Goal: Task Accomplishment & Management: Manage account settings

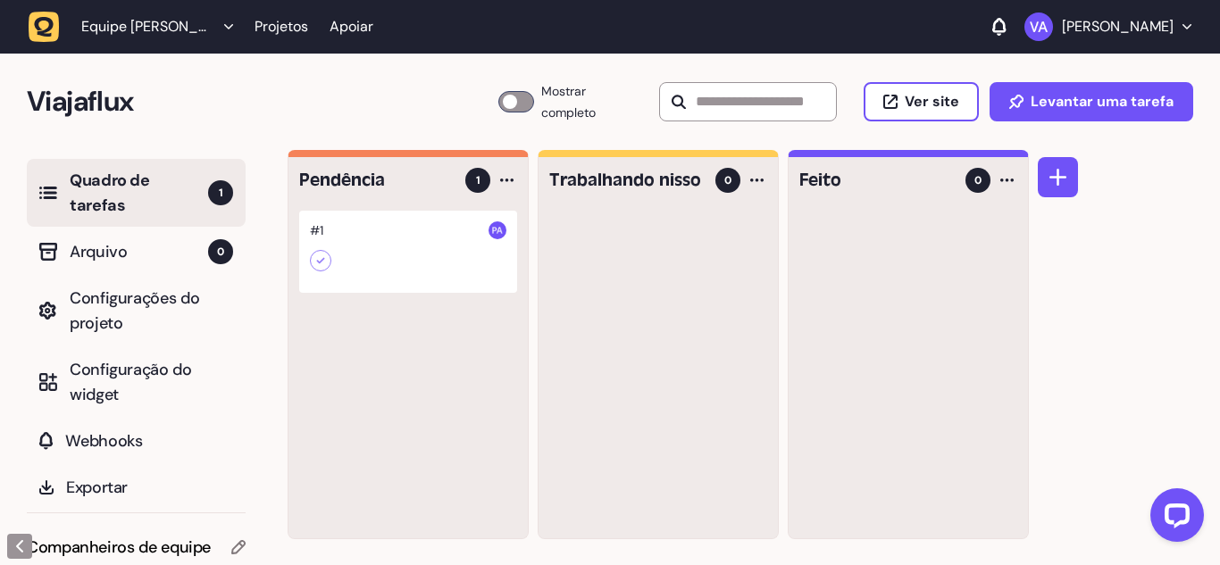
scroll to position [53, 0]
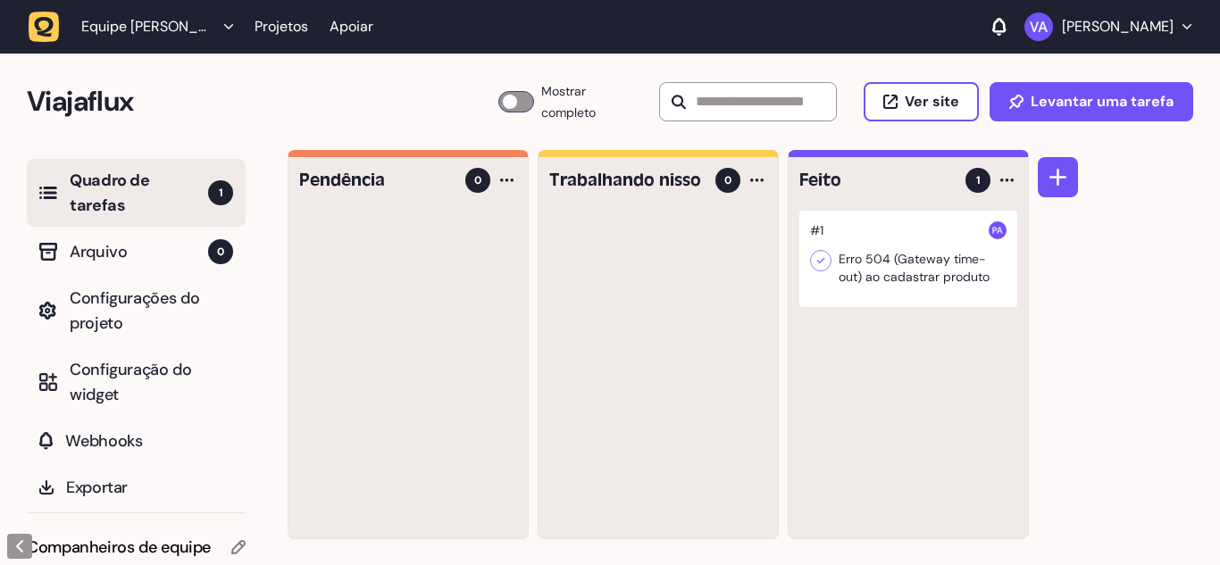
click at [906, 232] on div at bounding box center [908, 259] width 218 height 96
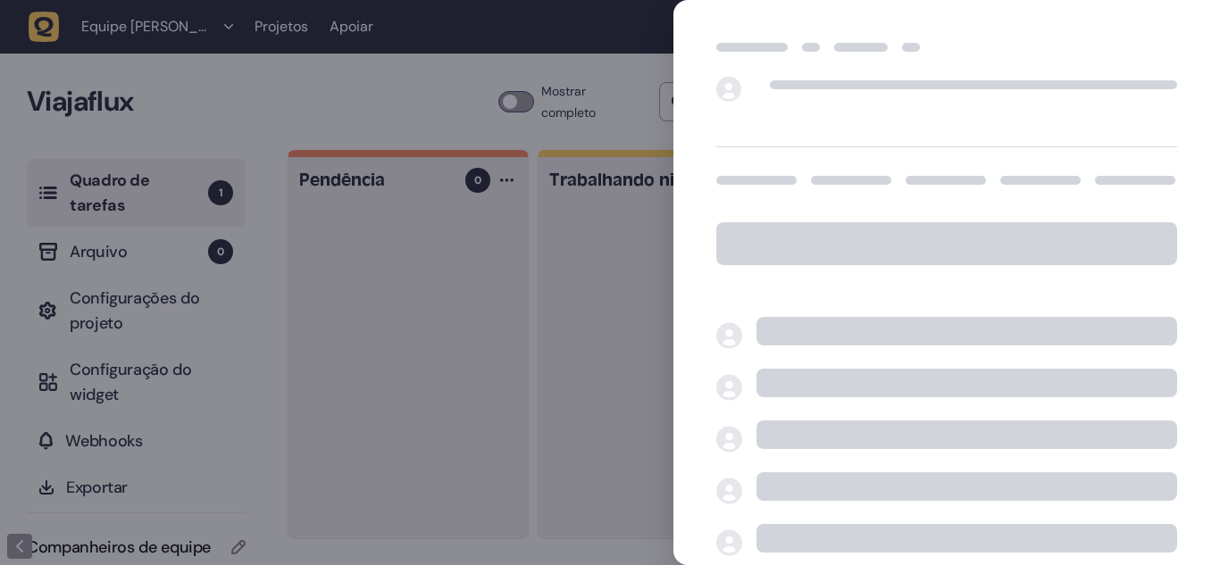
click at [906, 232] on div at bounding box center [610, 282] width 1220 height 565
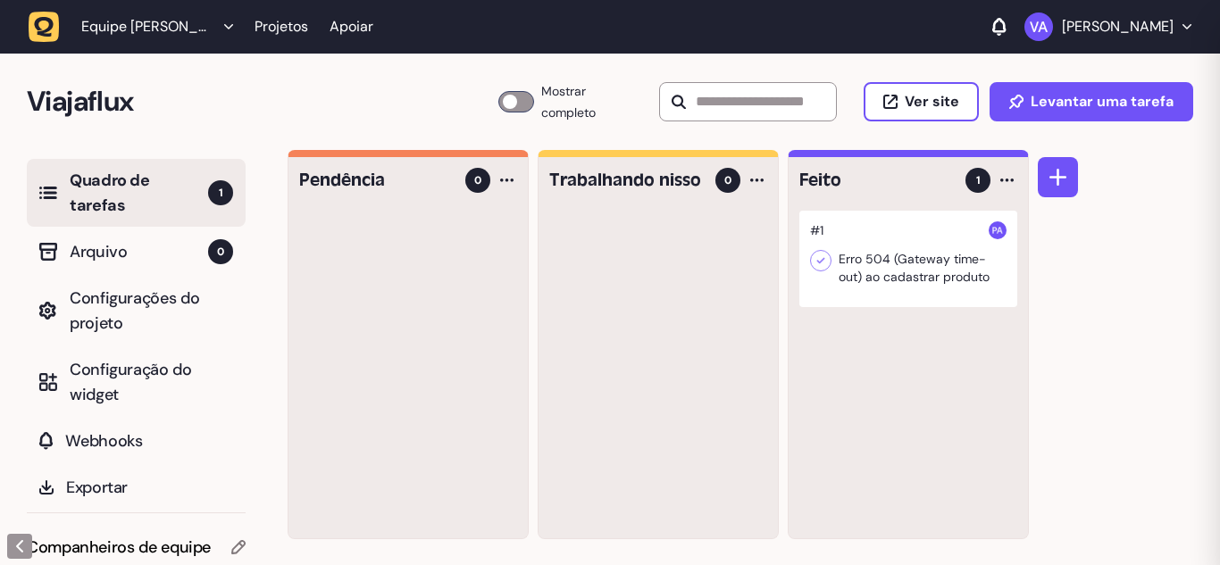
click at [901, 223] on div at bounding box center [908, 259] width 218 height 96
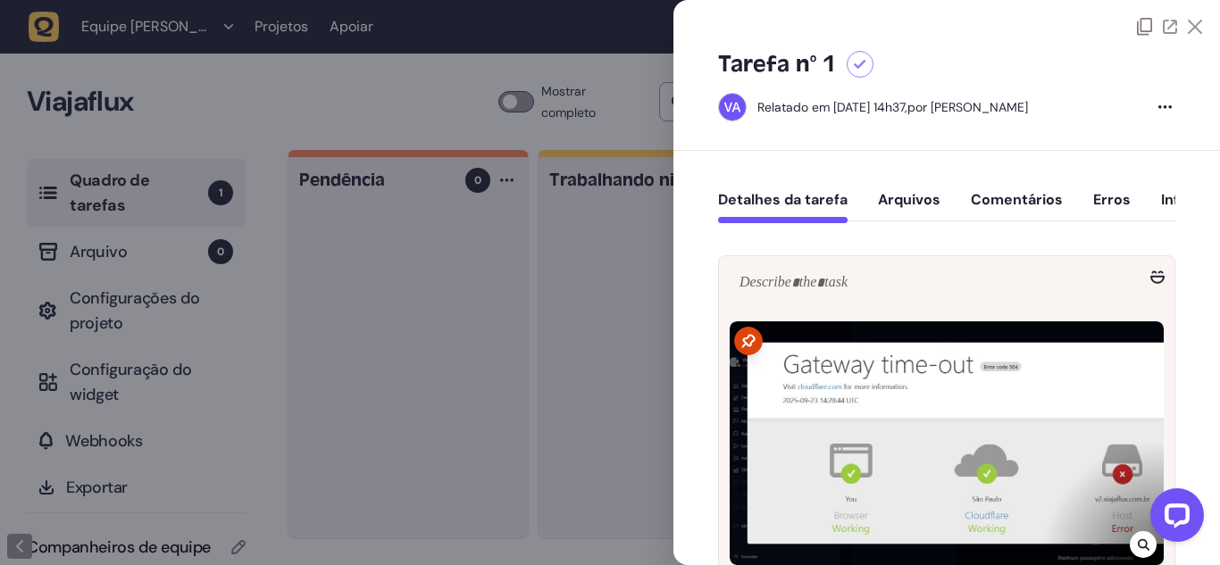
scroll to position [89, 0]
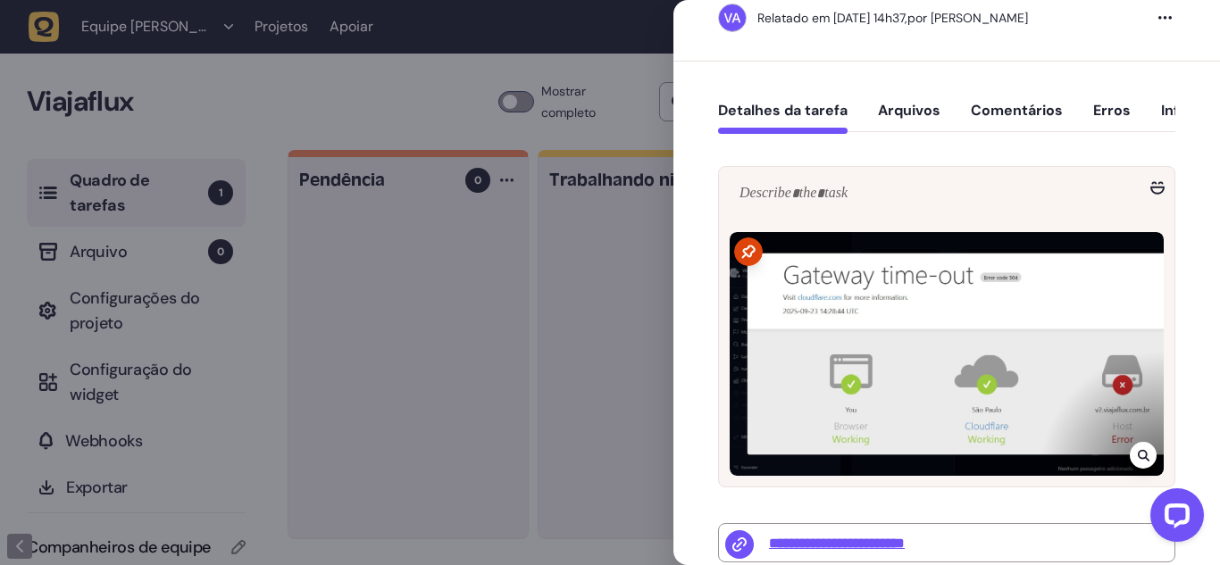
click at [412, 283] on div at bounding box center [610, 282] width 1220 height 565
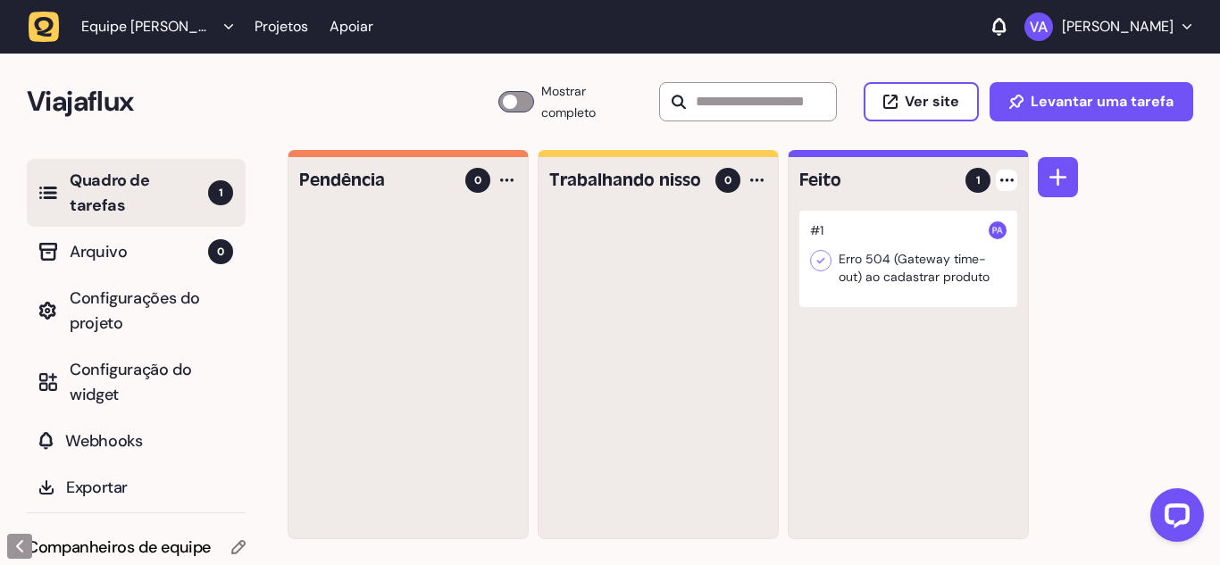
click at [1004, 170] on div at bounding box center [1005, 180] width 21 height 21
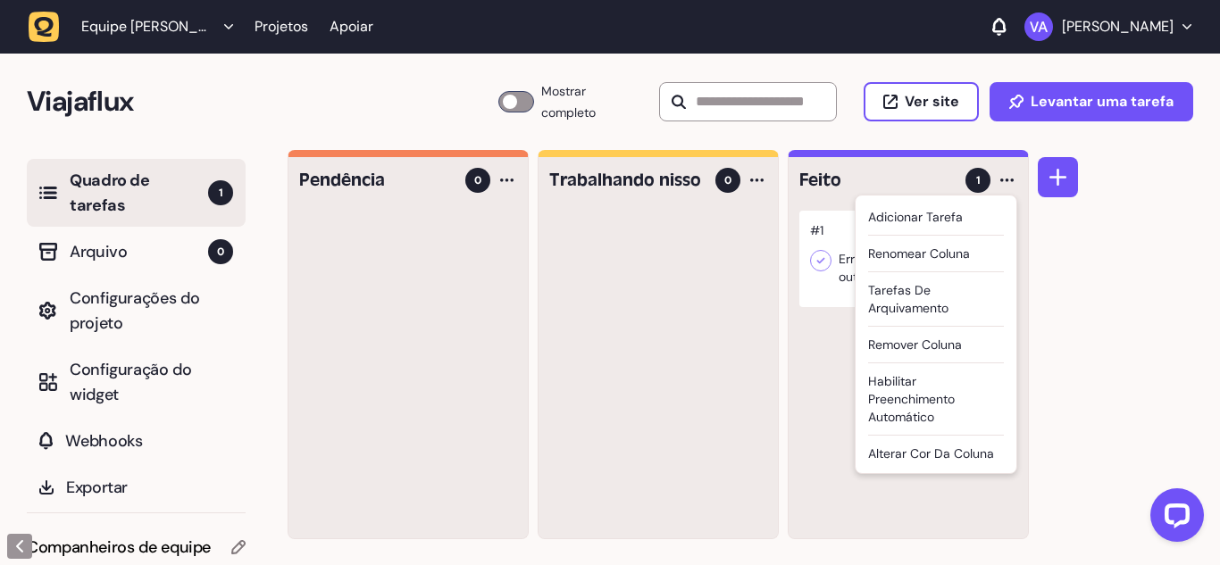
click at [1081, 251] on div "Pendência 0 Trabalhando nisso 0 Feito 1 Adicionar tarefa Renomear coluna Tarefa…" at bounding box center [753, 358] width 932 height 416
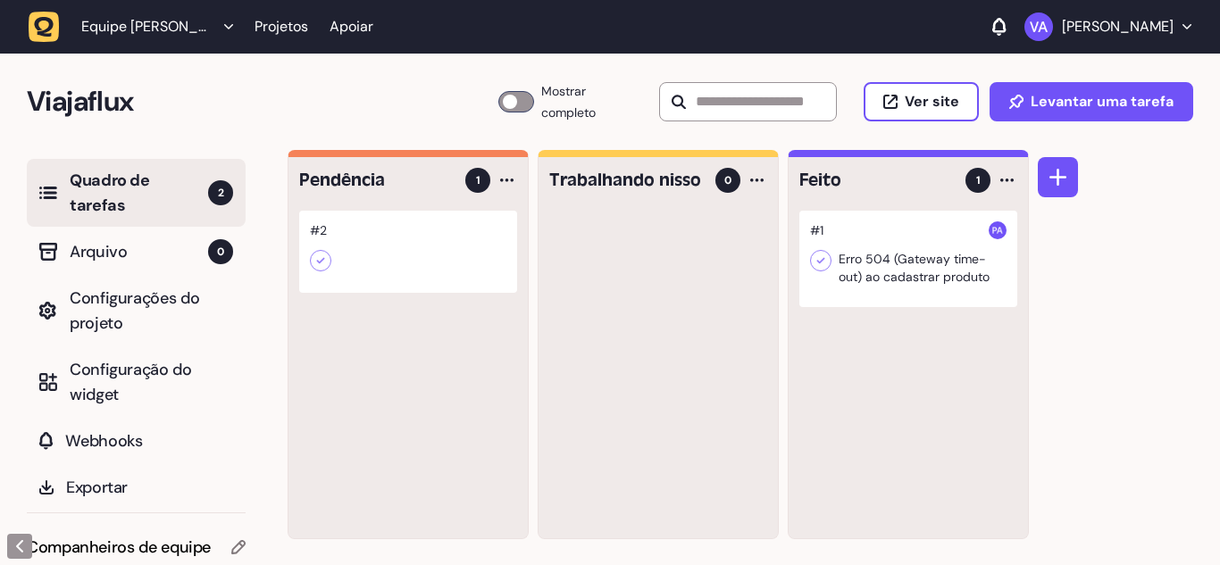
click at [358, 211] on div at bounding box center [408, 252] width 218 height 82
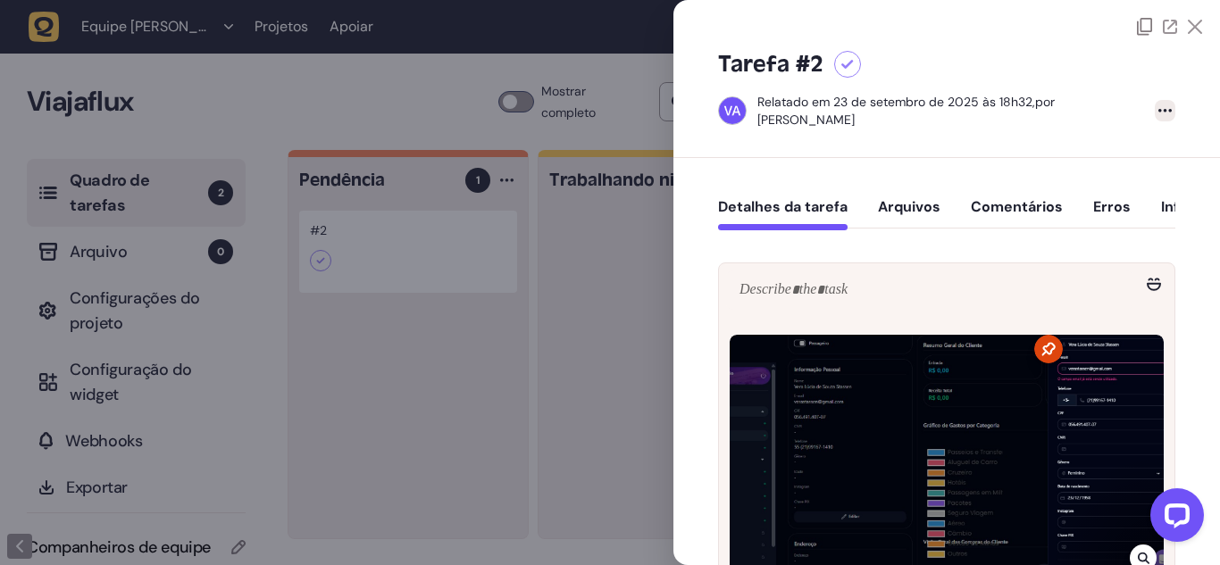
click at [1161, 109] on icon at bounding box center [1164, 111] width 13 height 4
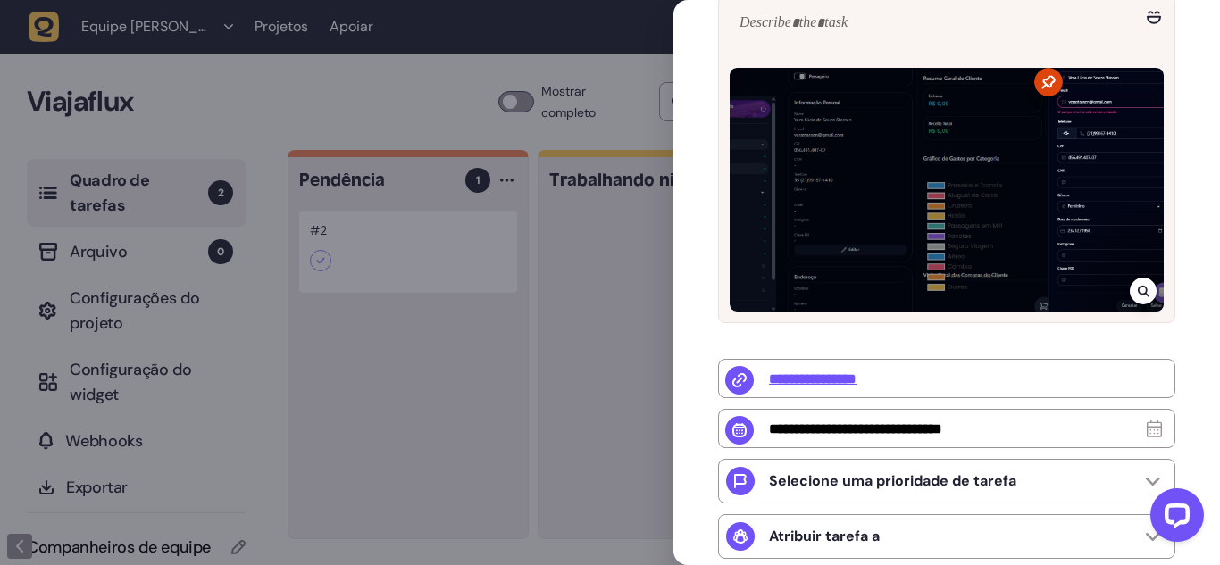
scroll to position [268, 0]
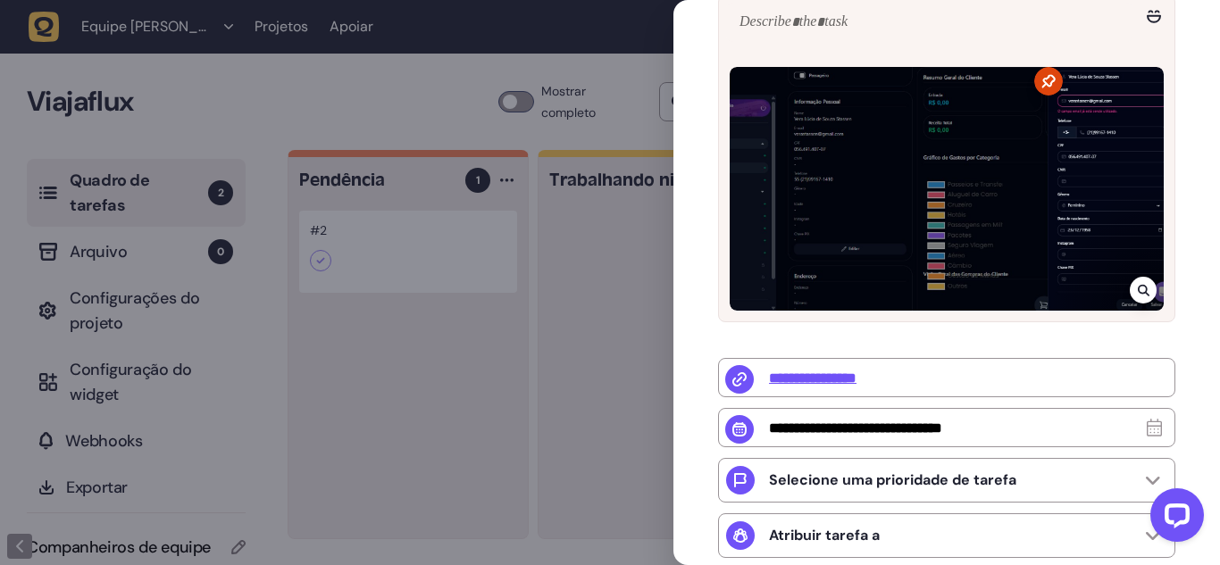
click at [631, 437] on div at bounding box center [610, 282] width 1220 height 565
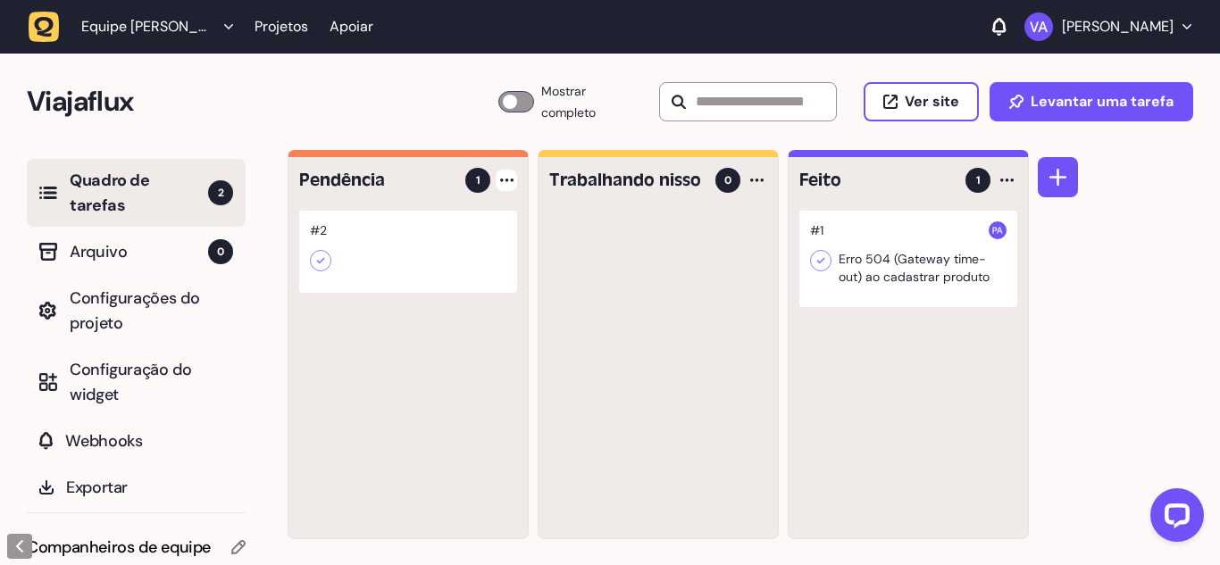
click at [517, 171] on div at bounding box center [505, 180] width 21 height 21
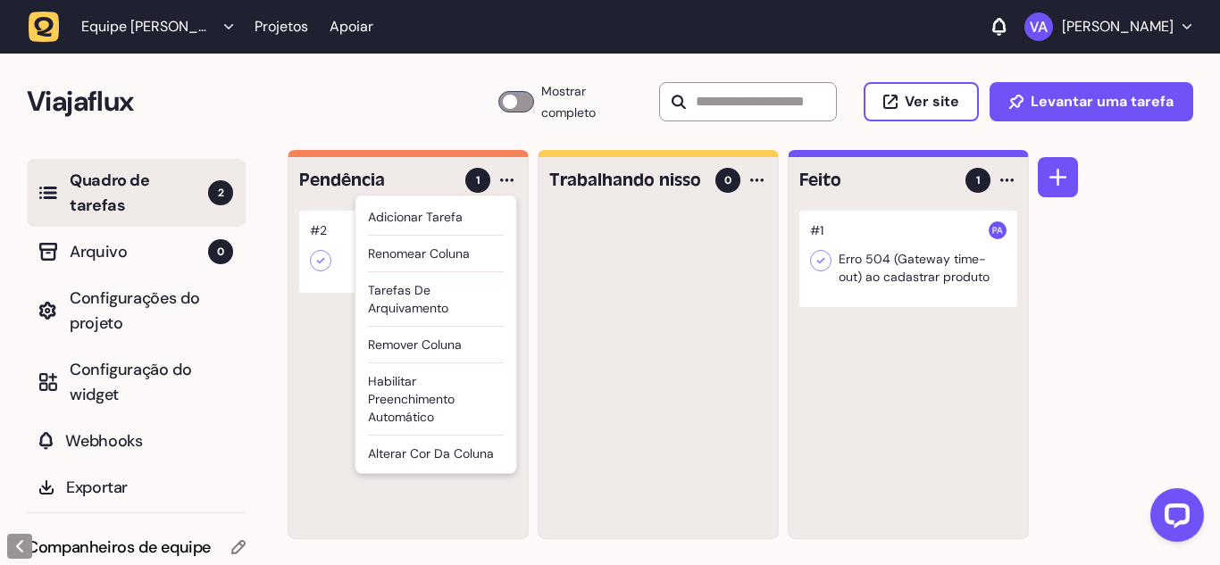
click at [640, 301] on div at bounding box center [657, 375] width 239 height 328
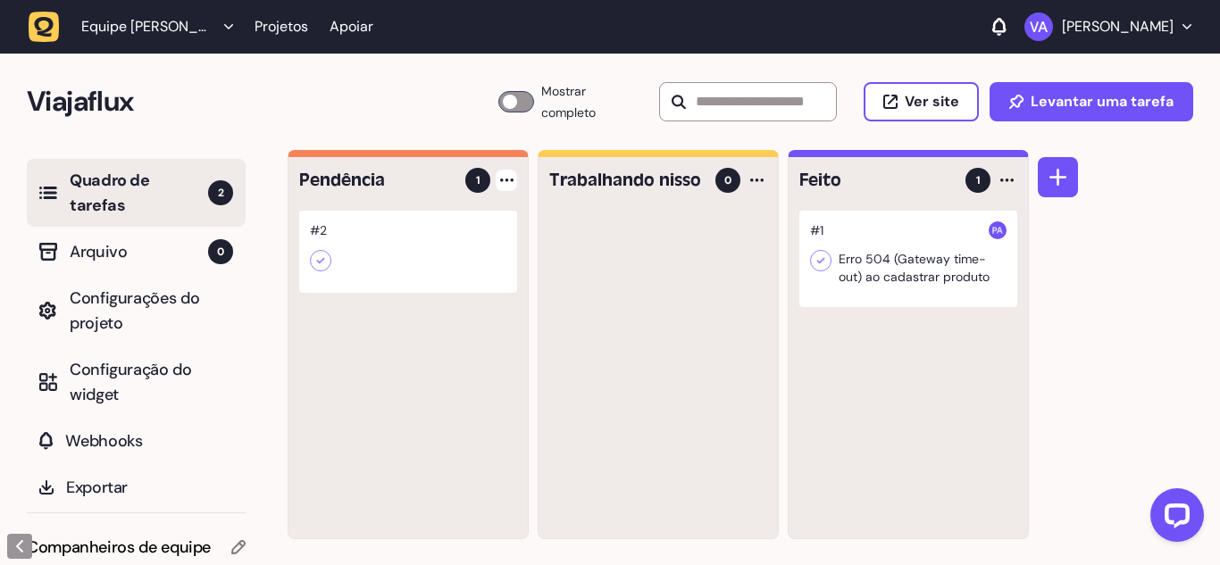
click at [516, 170] on div at bounding box center [505, 180] width 21 height 21
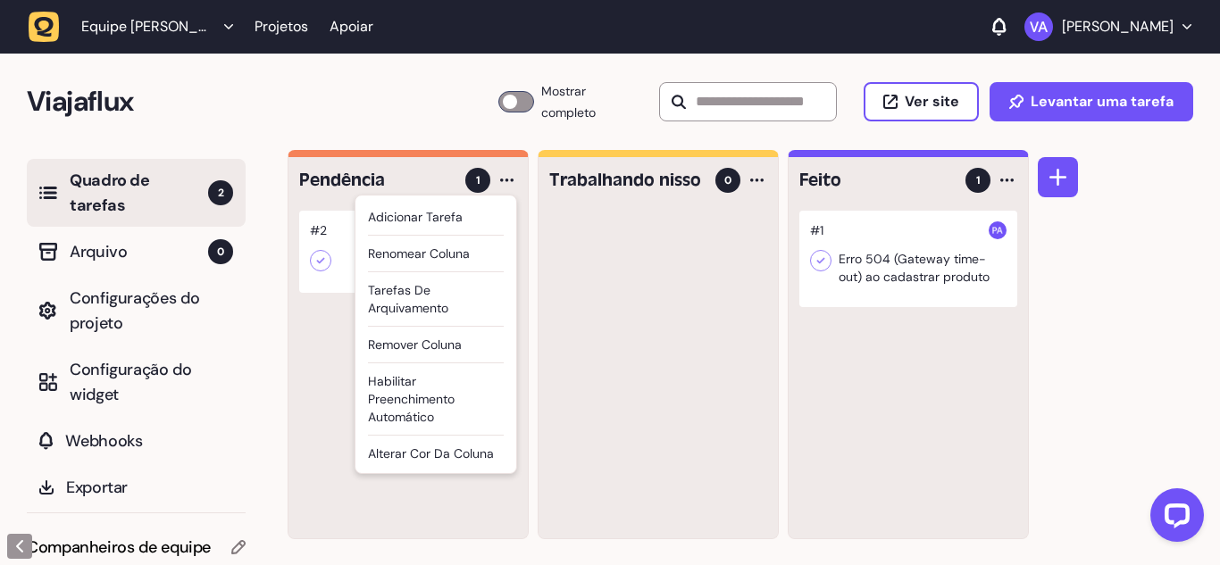
click at [421, 246] on font "Renomear coluna" at bounding box center [419, 254] width 102 height 16
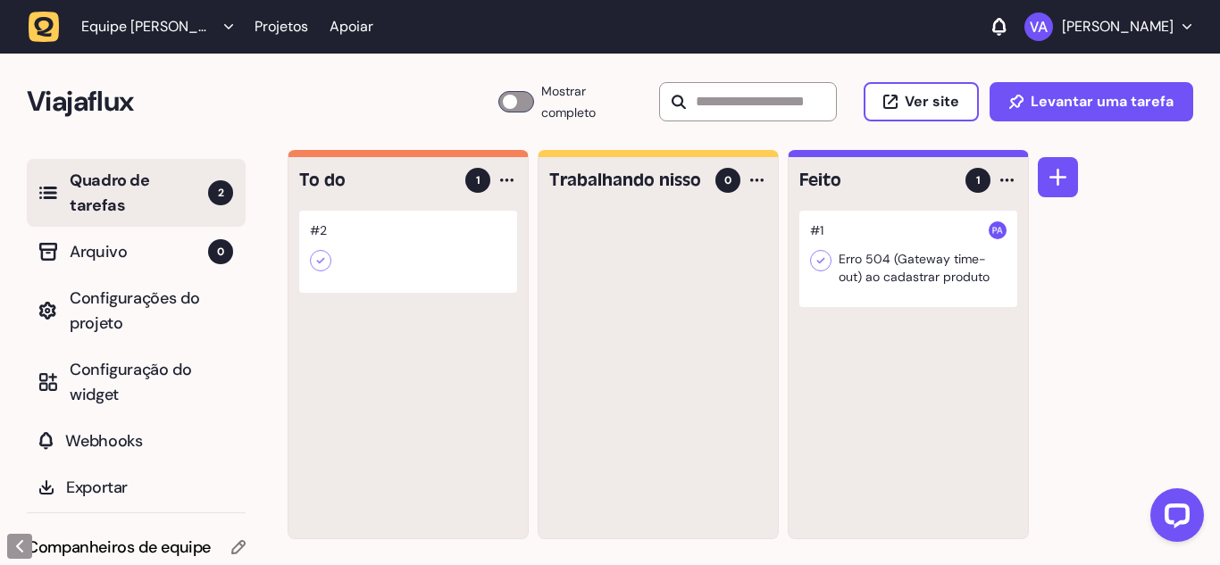
click at [588, 239] on div at bounding box center [657, 375] width 239 height 328
click at [312, 252] on icon at bounding box center [321, 261] width 18 height 18
click at [379, 219] on div at bounding box center [408, 252] width 218 height 82
click at [312, 252] on icon at bounding box center [321, 261] width 18 height 18
click at [468, 220] on div at bounding box center [408, 252] width 218 height 82
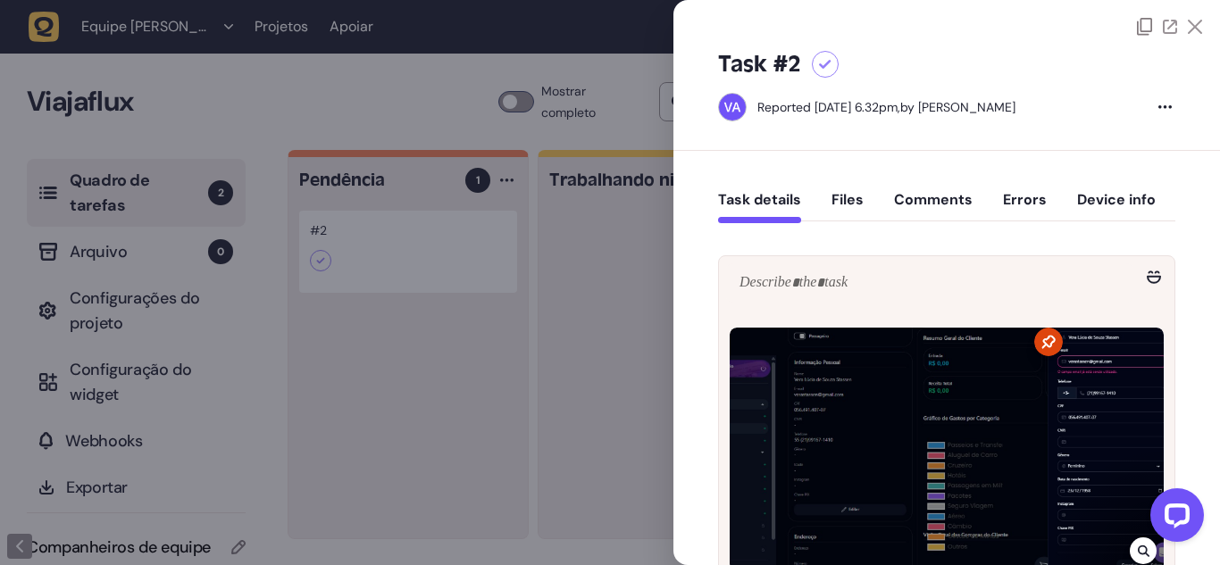
click at [468, 220] on div at bounding box center [610, 282] width 1220 height 565
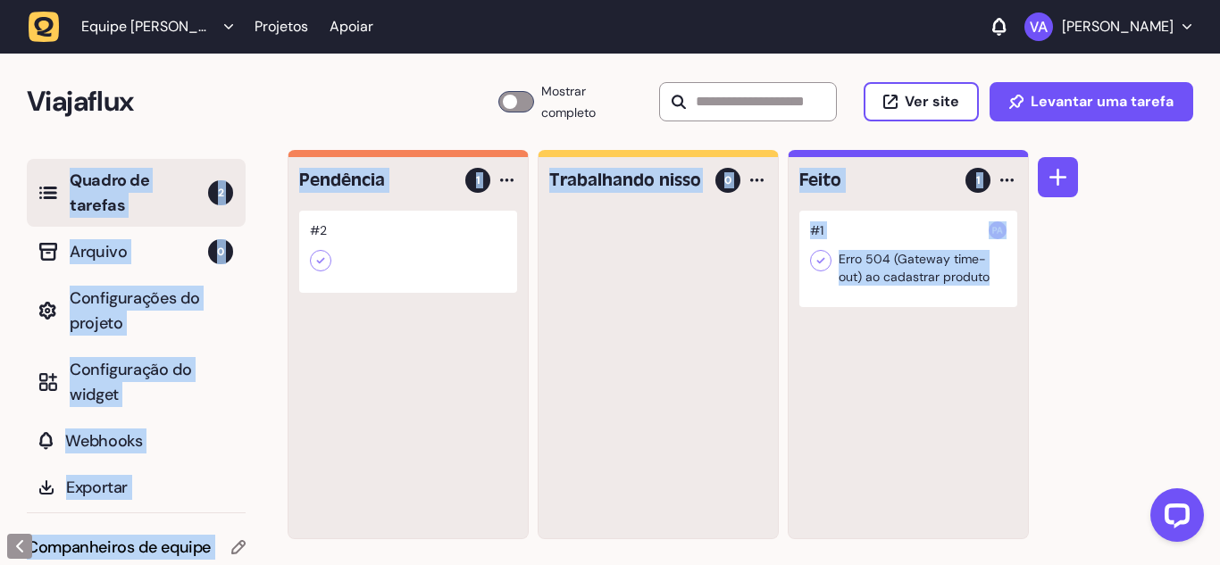
click at [468, 220] on div at bounding box center [408, 252] width 218 height 82
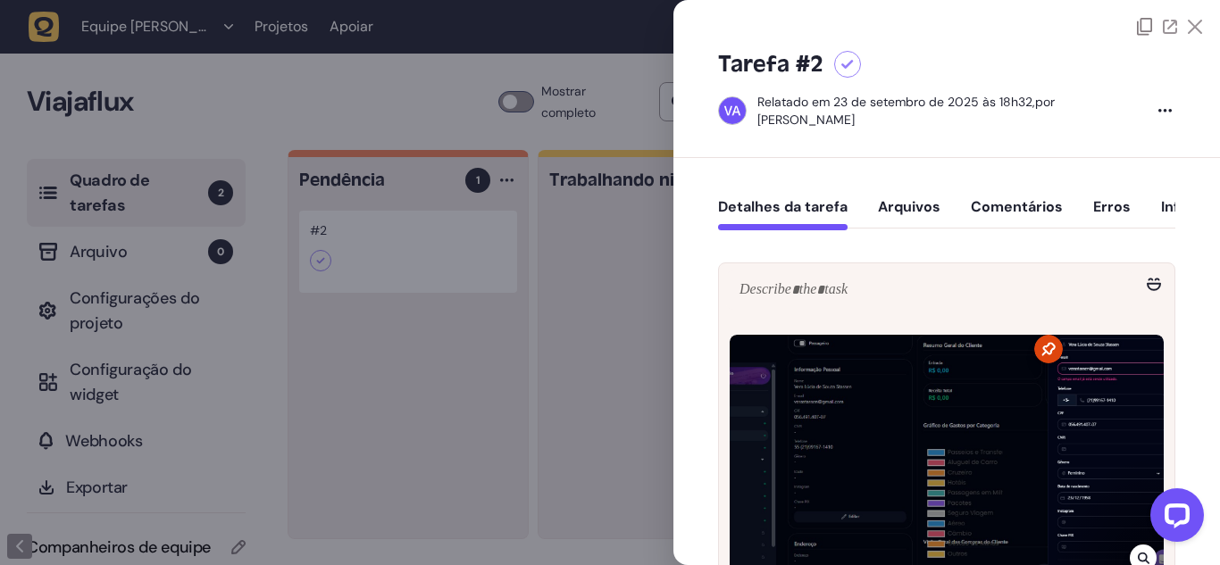
scroll to position [60, 0]
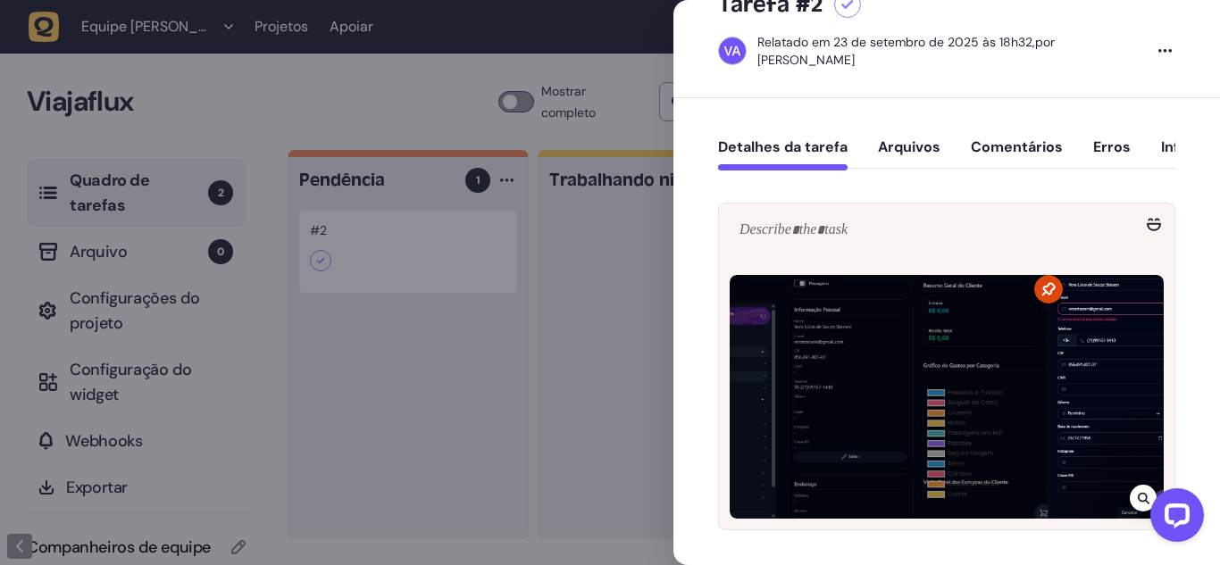
click at [1093, 137] on font "Erros" at bounding box center [1111, 146] width 37 height 19
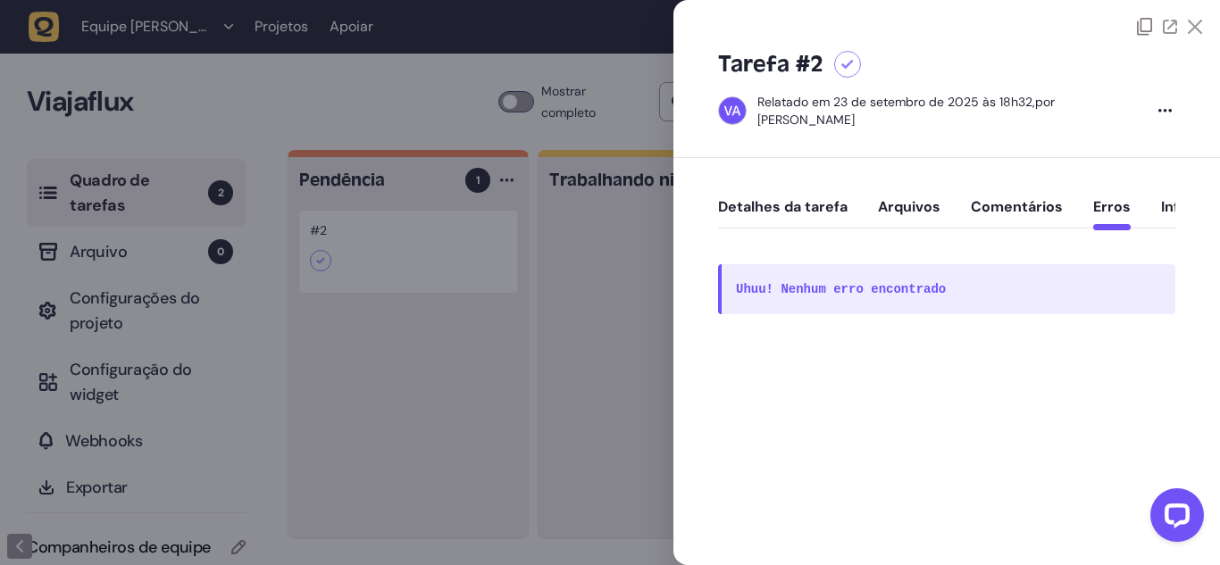
click at [970, 197] on font "Comentários" at bounding box center [1016, 206] width 92 height 19
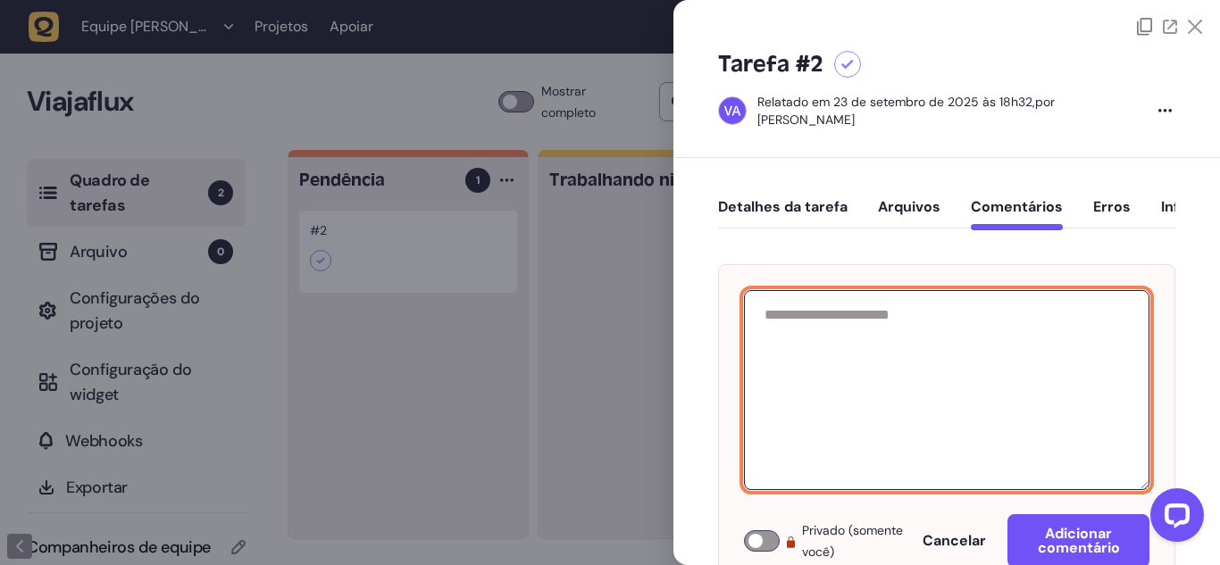
click at [804, 290] on textarea at bounding box center [946, 390] width 405 height 200
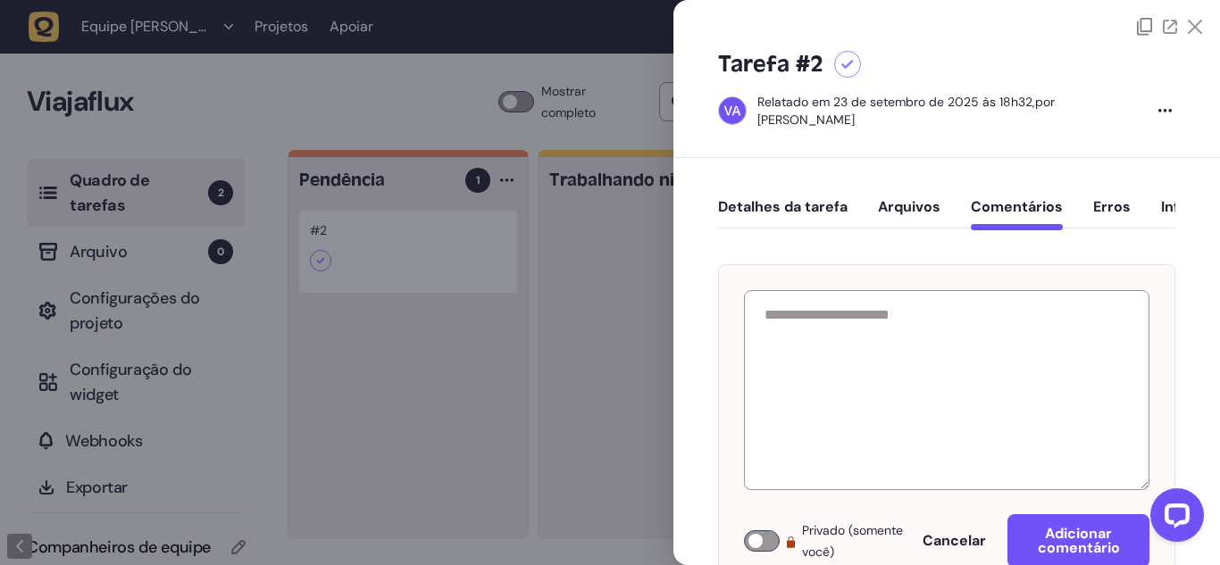
click at [760, 530] on div at bounding box center [762, 540] width 36 height 21
click at [749, 530] on div at bounding box center [762, 540] width 36 height 21
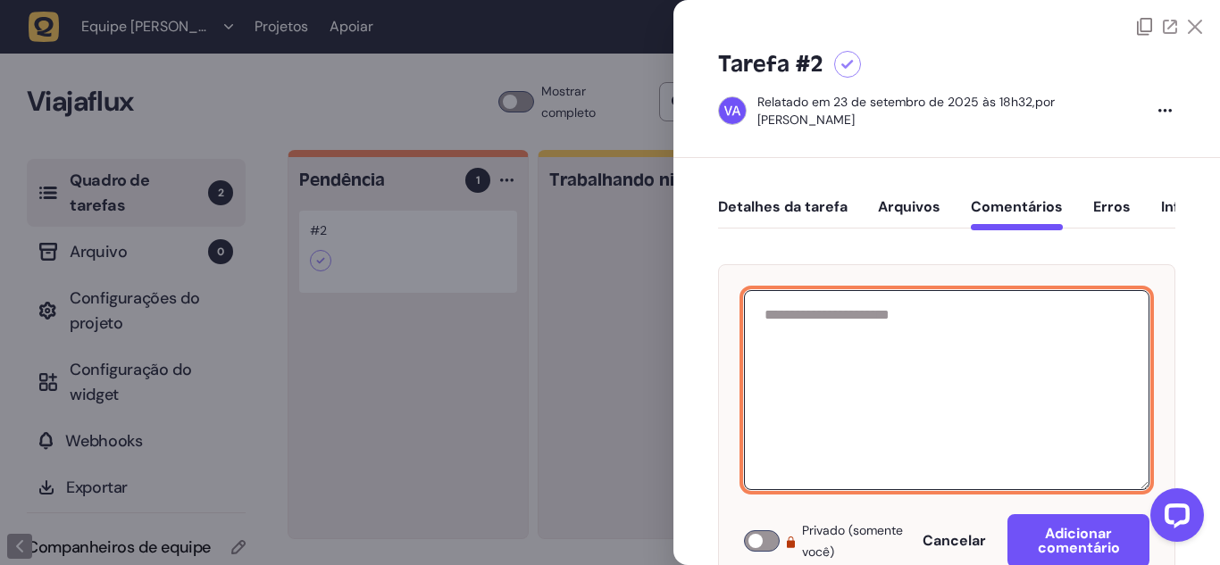
click at [804, 290] on textarea at bounding box center [946, 390] width 405 height 200
click at [878, 197] on font "Arquivos" at bounding box center [909, 206] width 62 height 19
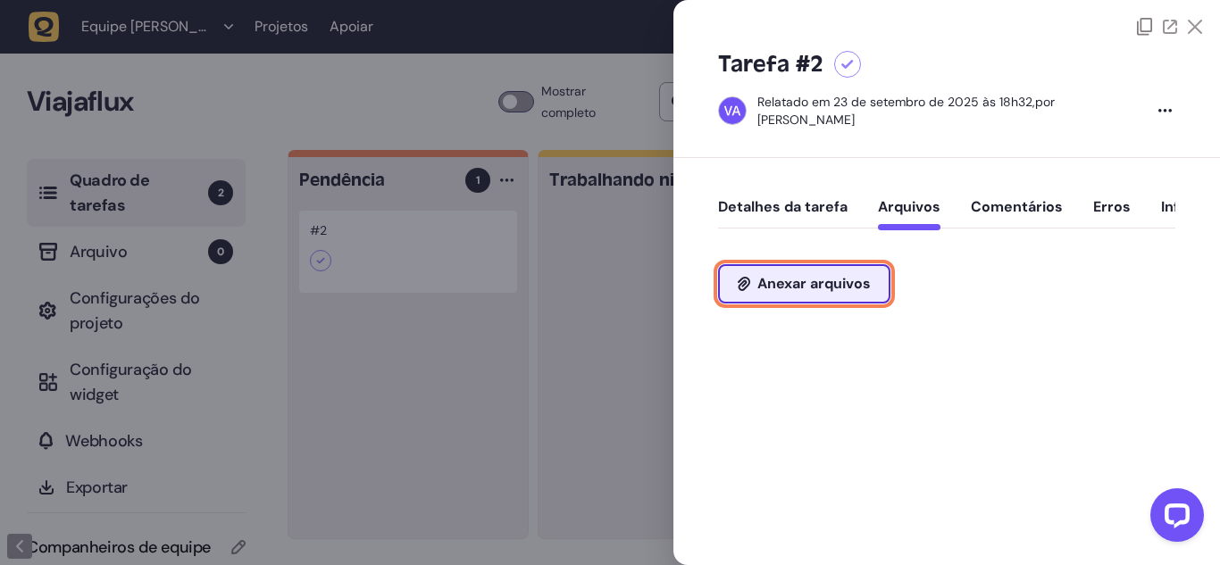
click at [795, 274] on font "Anexar arquivos" at bounding box center [813, 283] width 113 height 19
click at [773, 197] on font "Detalhes da tarefa" at bounding box center [782, 206] width 129 height 19
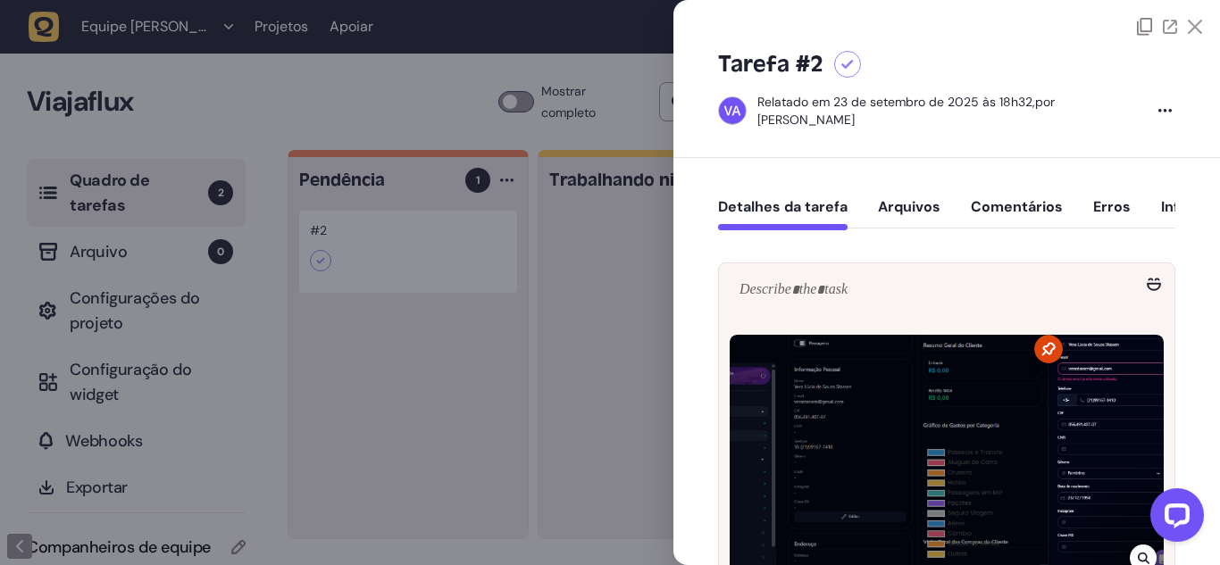
click at [970, 197] on font "Comentários" at bounding box center [1016, 206] width 92 height 19
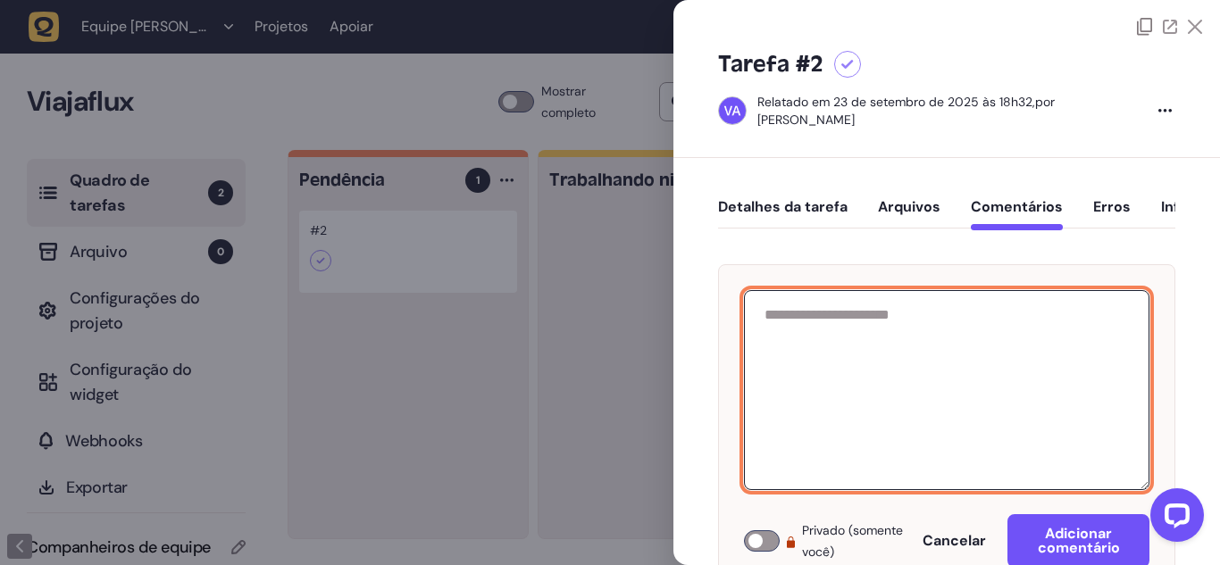
click at [798, 290] on textarea at bounding box center [946, 390] width 405 height 200
type textarea "*"
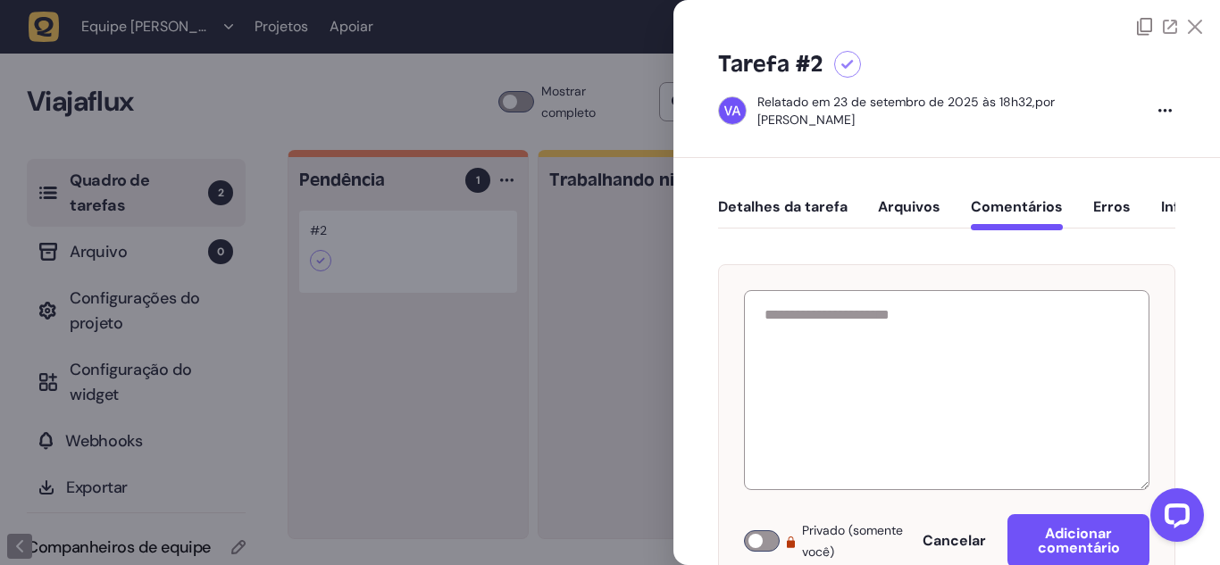
click at [1202, 20] on icon at bounding box center [1194, 27] width 14 height 14
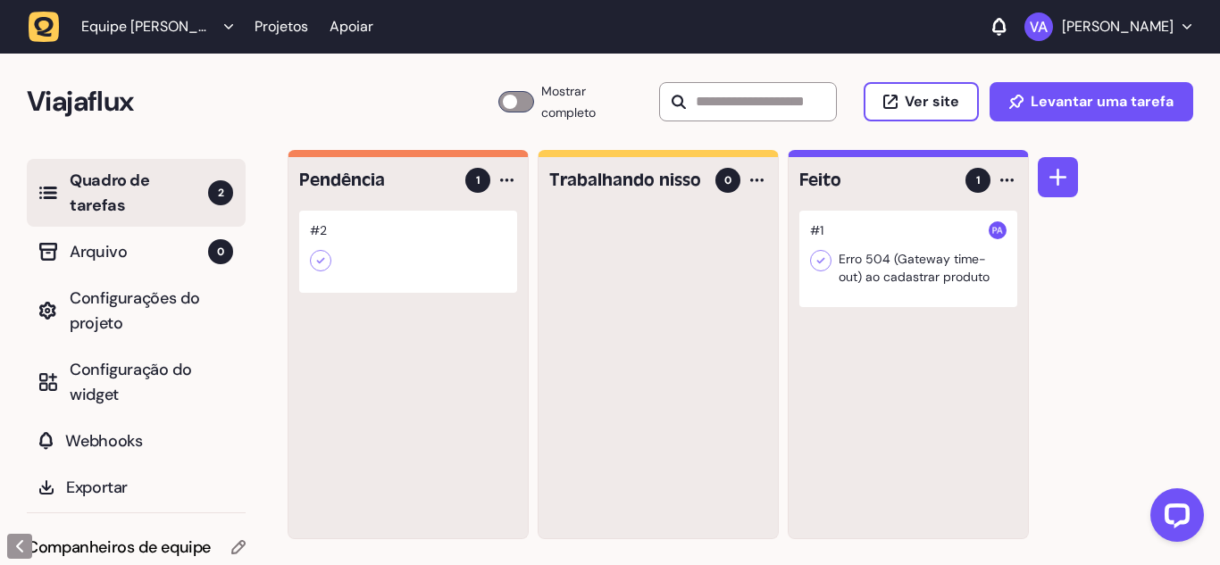
click at [94, 182] on font "Quadro de tarefas" at bounding box center [110, 193] width 80 height 46
click at [345, 222] on div at bounding box center [408, 252] width 218 height 82
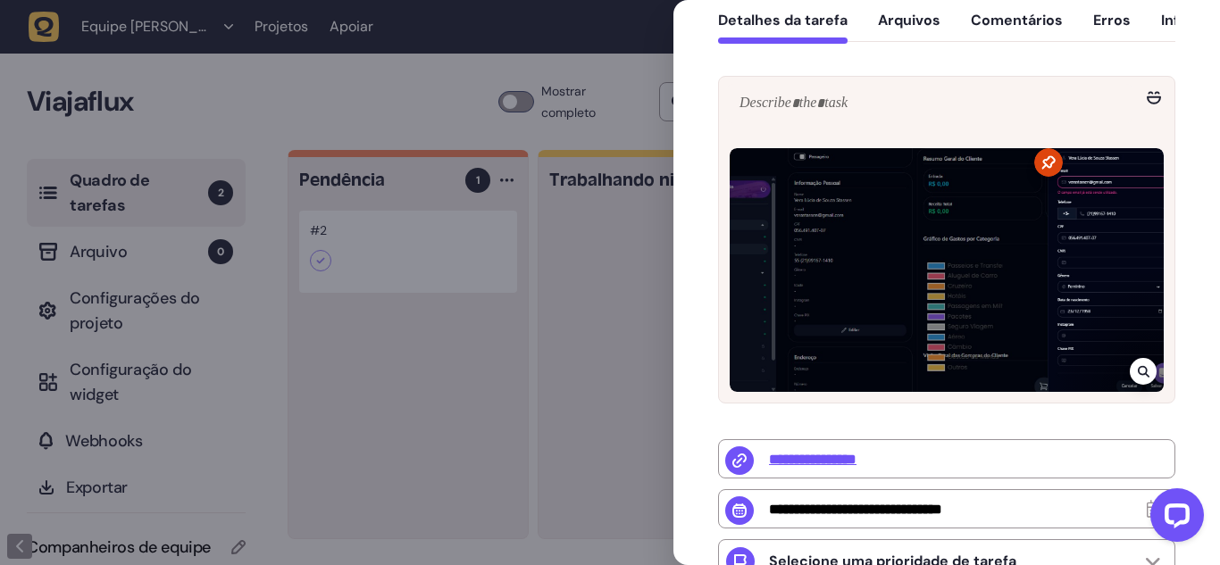
scroll to position [208, 0]
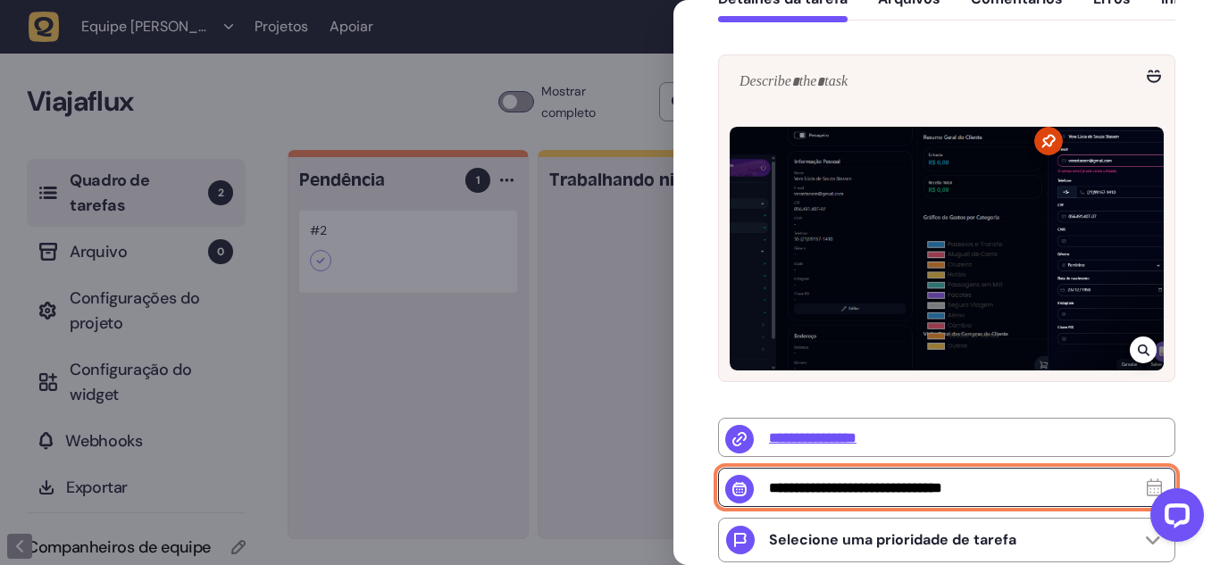
click at [842, 468] on input "text" at bounding box center [946, 487] width 457 height 39
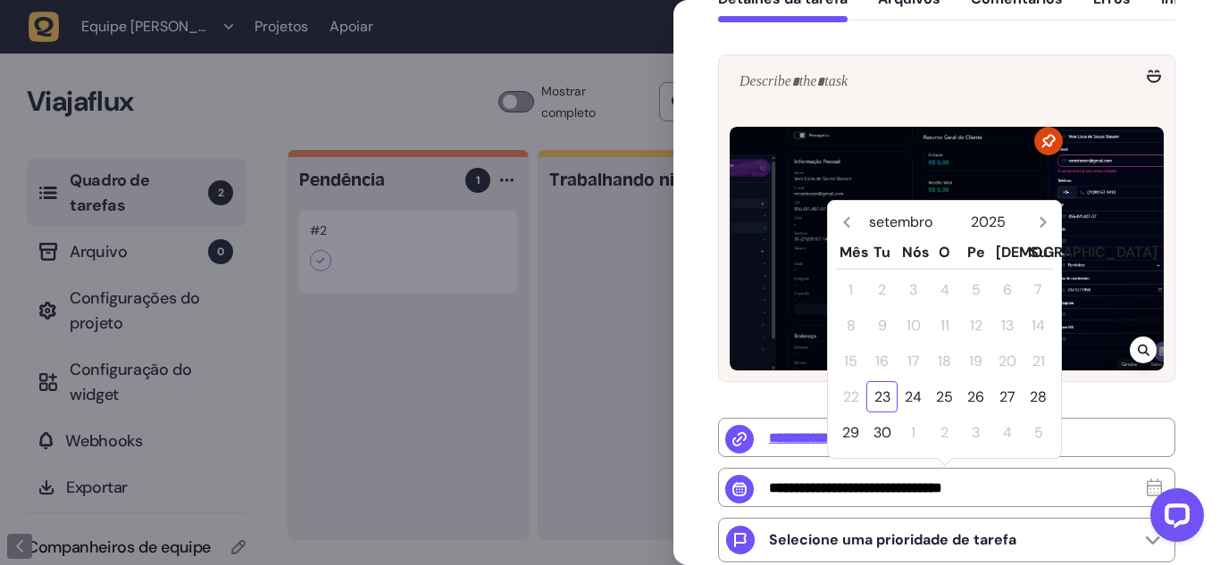
click at [686, 438] on div "**********" at bounding box center [946, 418] width 546 height 936
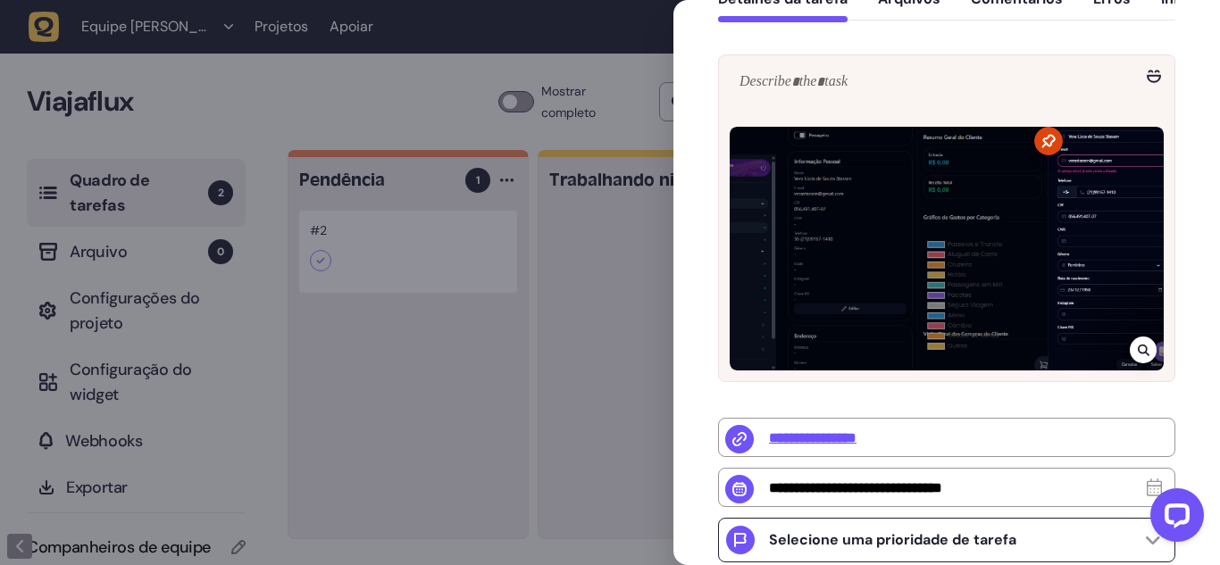
click at [1146, 518] on div "Selecione uma prioridade de tarefa" at bounding box center [946, 540] width 457 height 45
click at [1151, 518] on div "Alta prioridade" at bounding box center [946, 540] width 457 height 45
click at [548, 466] on div at bounding box center [610, 282] width 1220 height 565
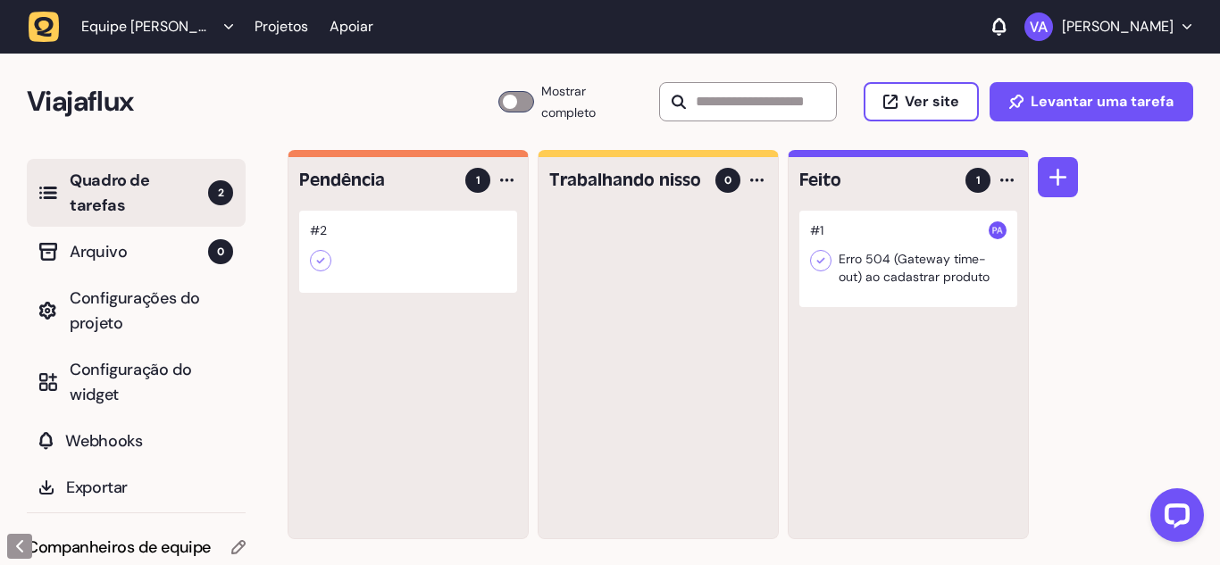
click at [358, 218] on div at bounding box center [408, 252] width 218 height 82
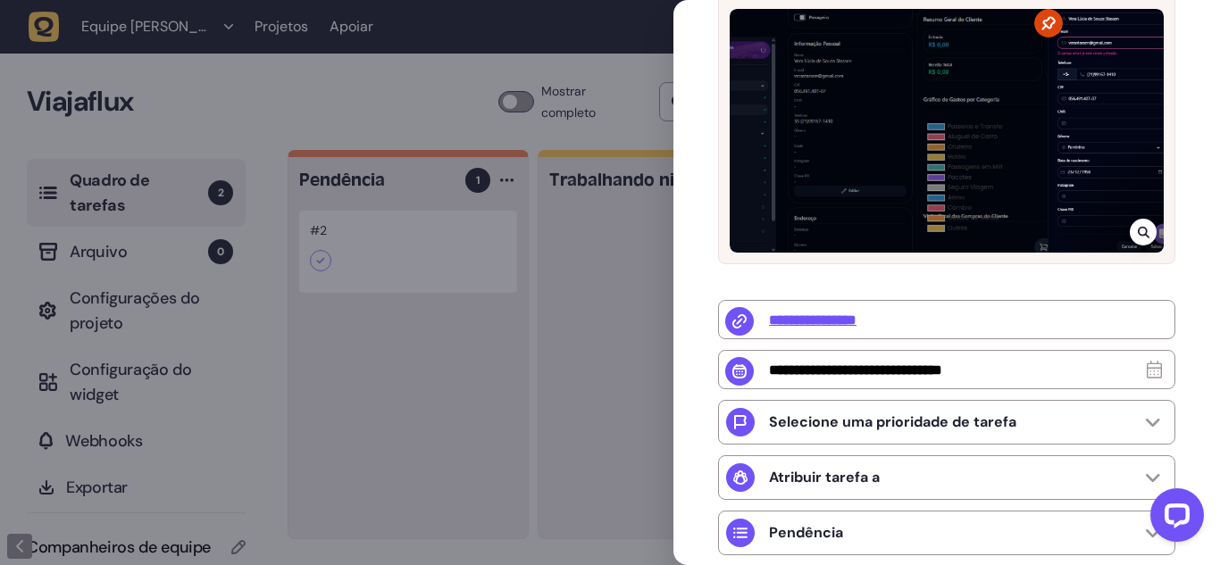
scroll to position [328, 0]
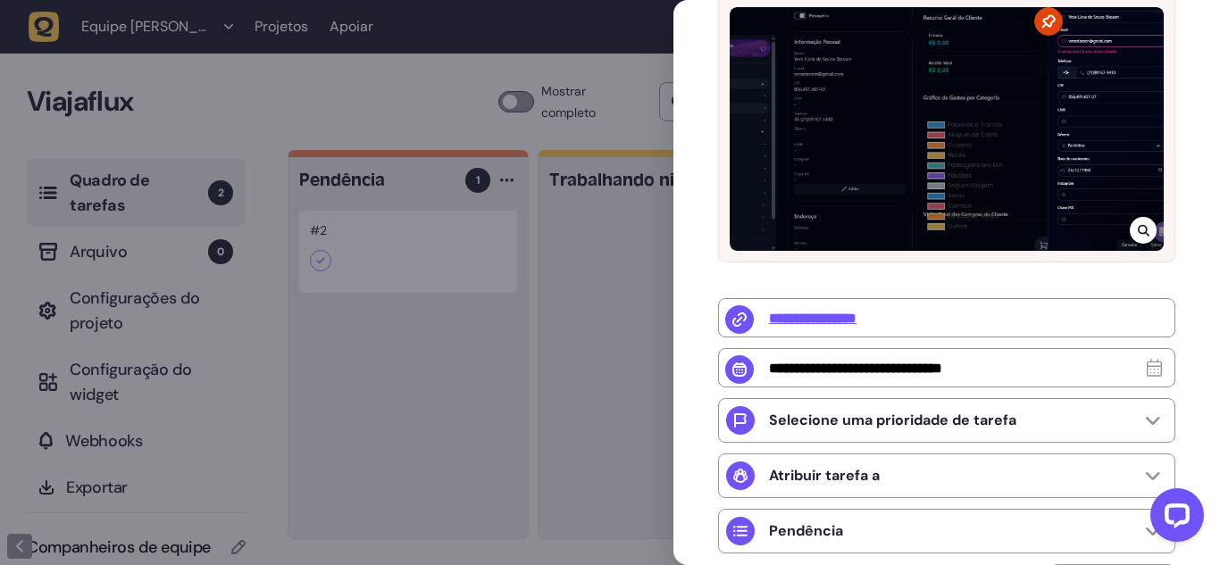
click at [564, 373] on div at bounding box center [610, 282] width 1220 height 565
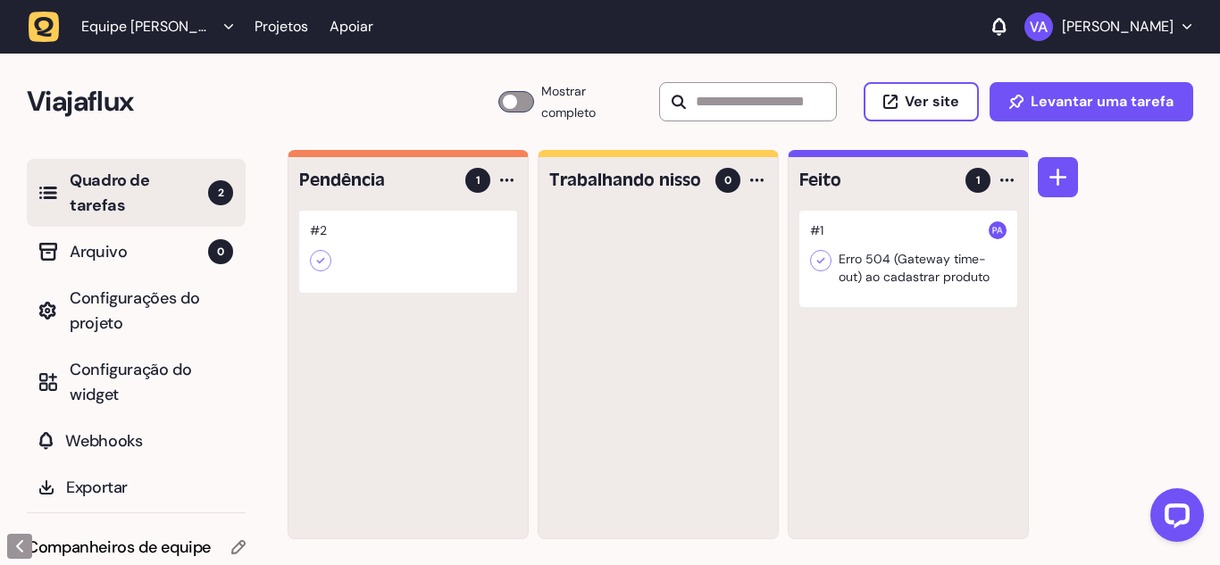
click at [224, 24] on icon "button" at bounding box center [228, 26] width 9 height 5
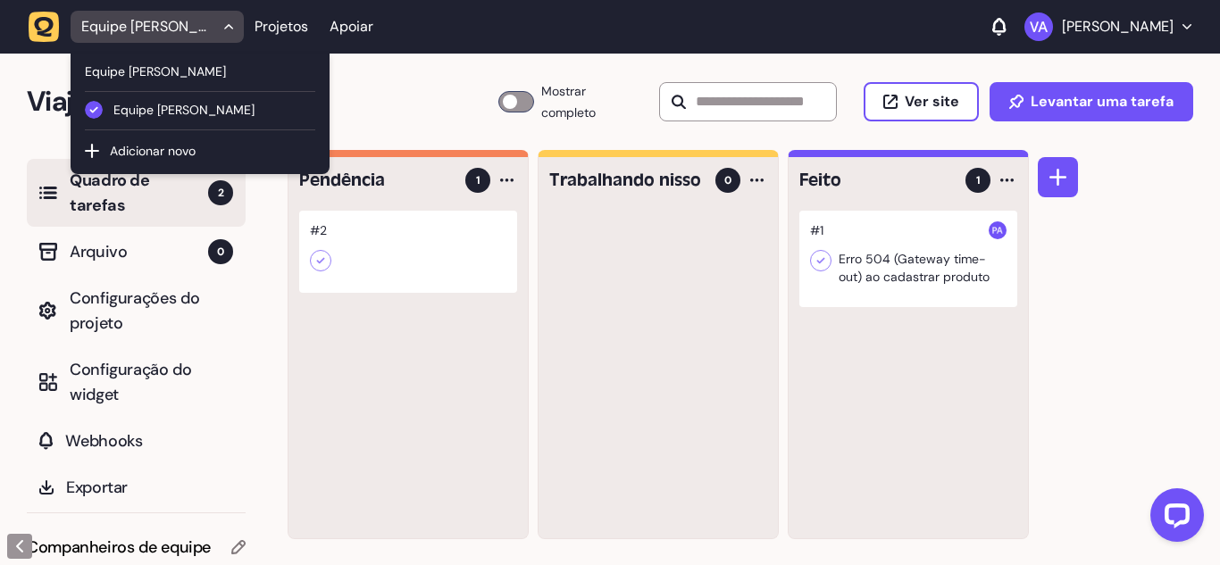
click at [408, 98] on h2 "Viajaflux" at bounding box center [262, 101] width 471 height 43
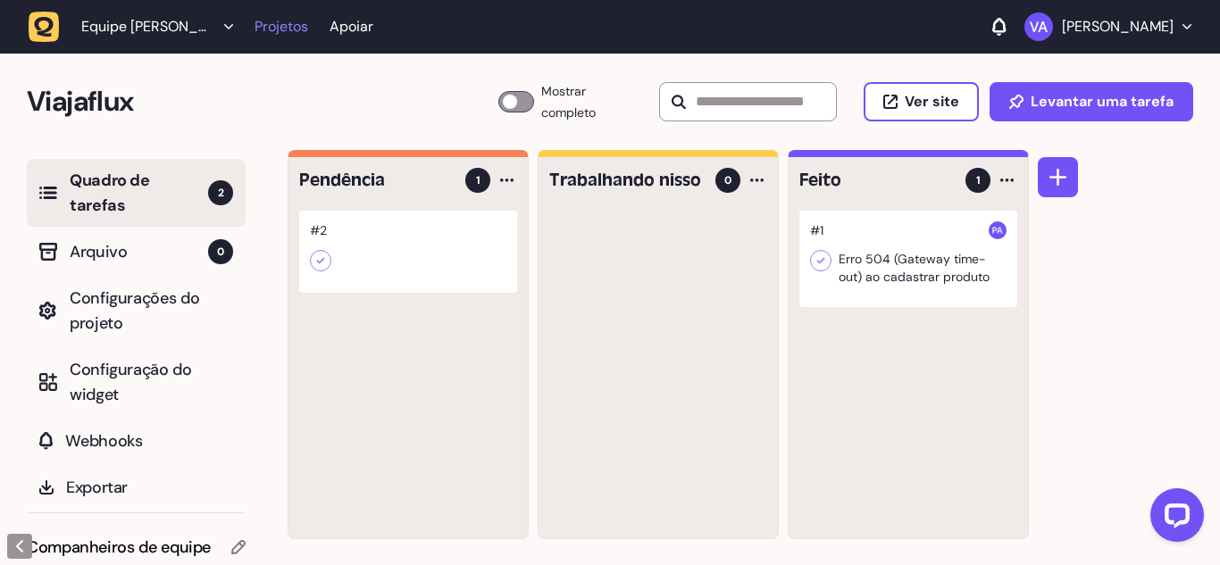
drag, startPoint x: 232, startPoint y: 21, endPoint x: 237, endPoint y: 29, distance: 10.4
click at [254, 22] on font "Projetos" at bounding box center [281, 26] width 54 height 19
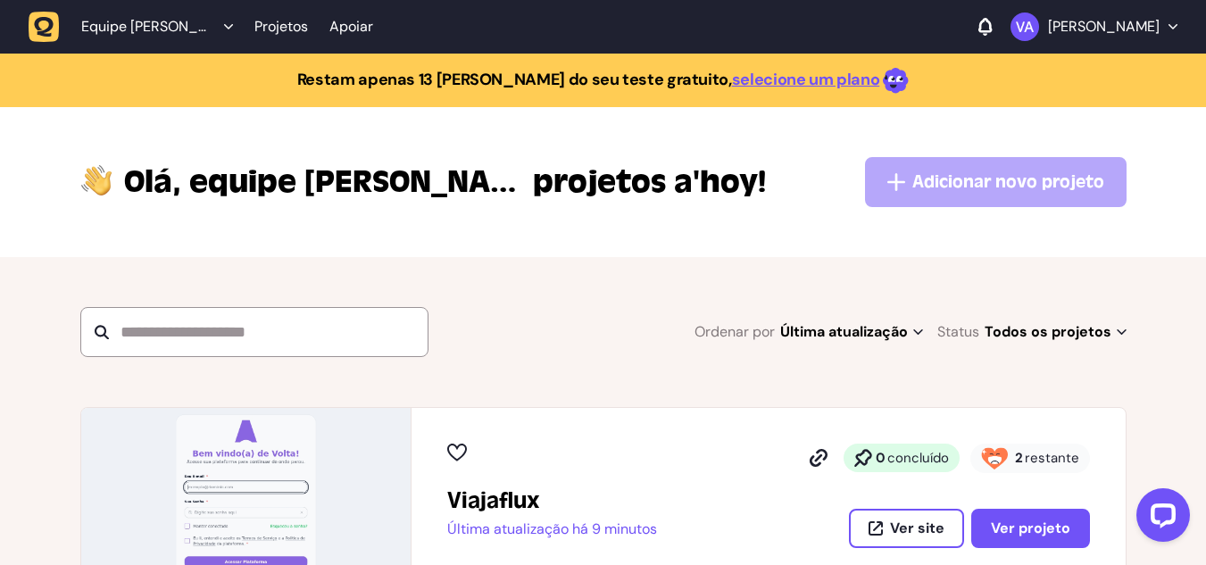
click at [142, 15] on li "Equipe [PERSON_NAME]" at bounding box center [157, 27] width 173 height 32
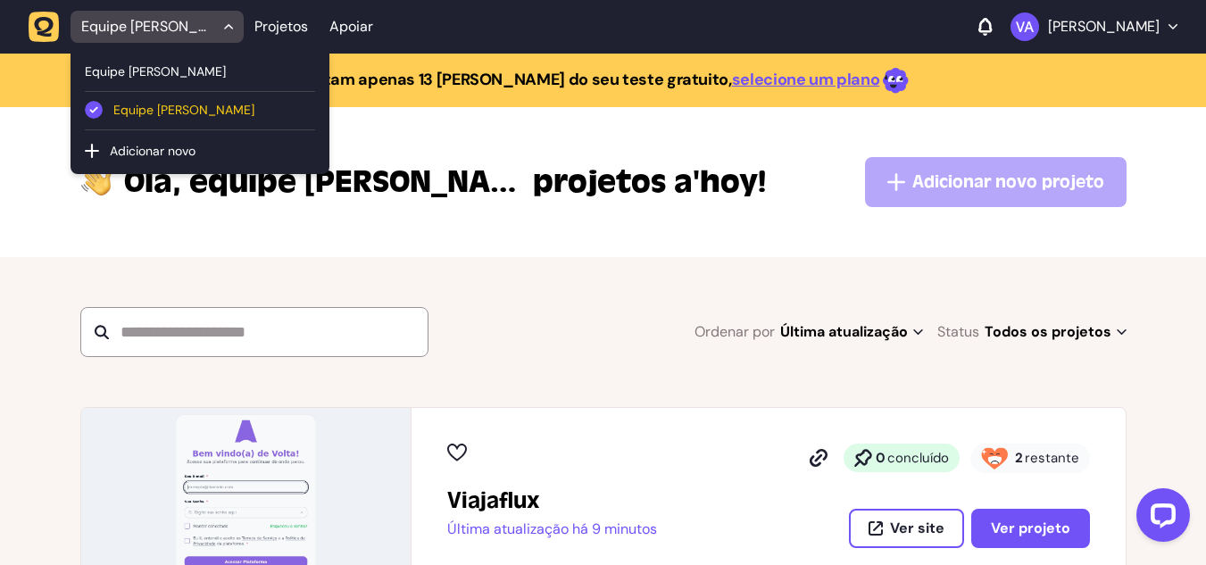
click at [166, 104] on font "Equipe [PERSON_NAME]" at bounding box center [183, 110] width 141 height 16
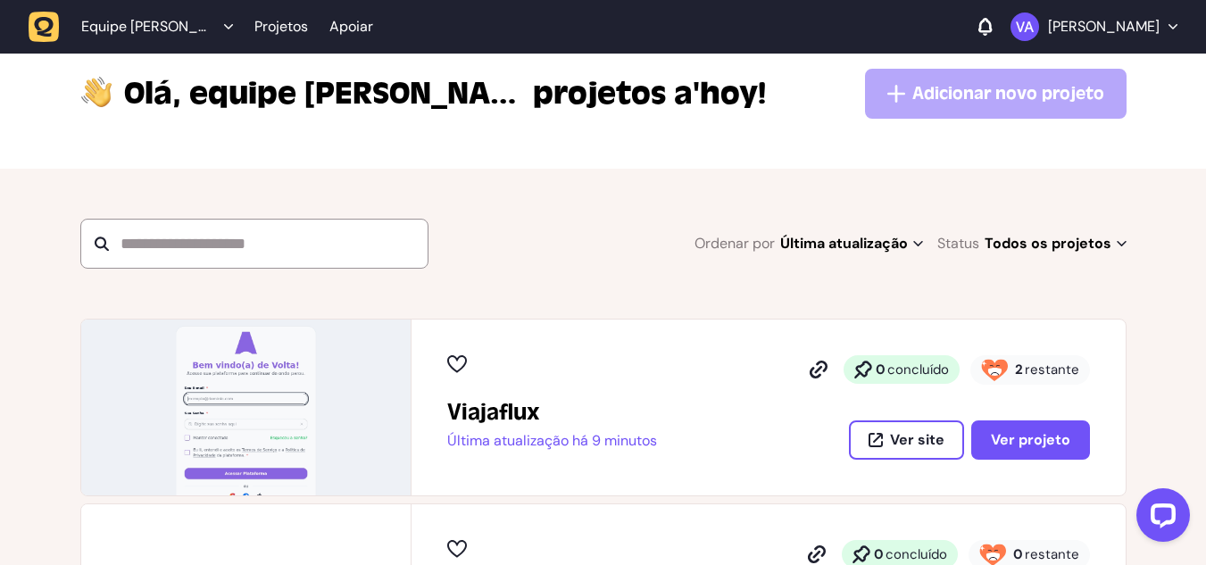
scroll to position [89, 0]
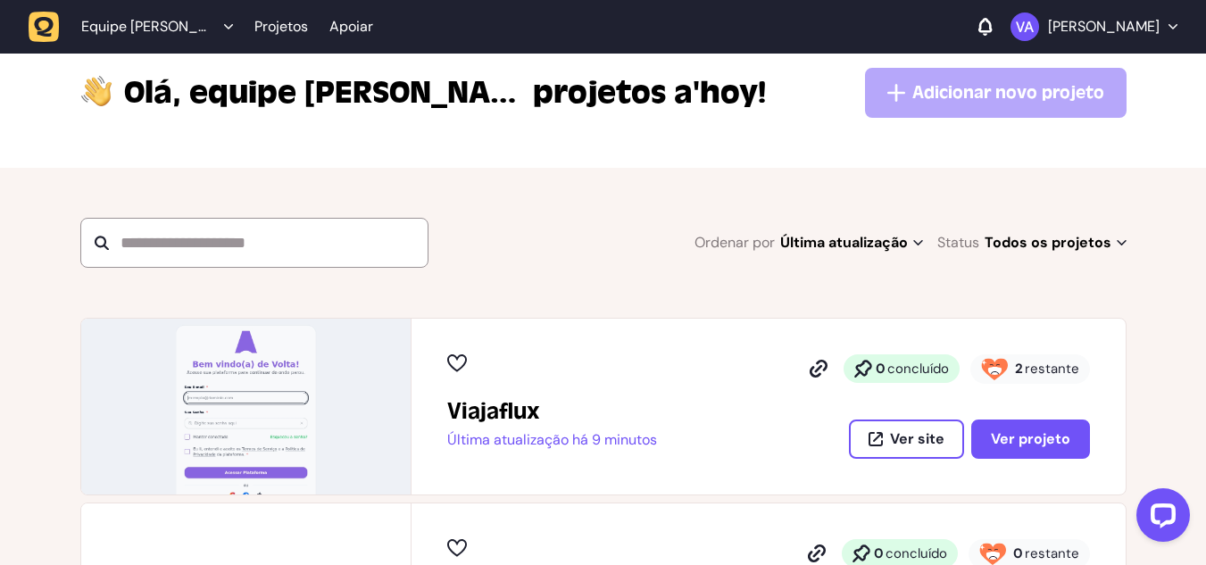
click at [1044, 360] on font "restante" at bounding box center [1052, 369] width 54 height 18
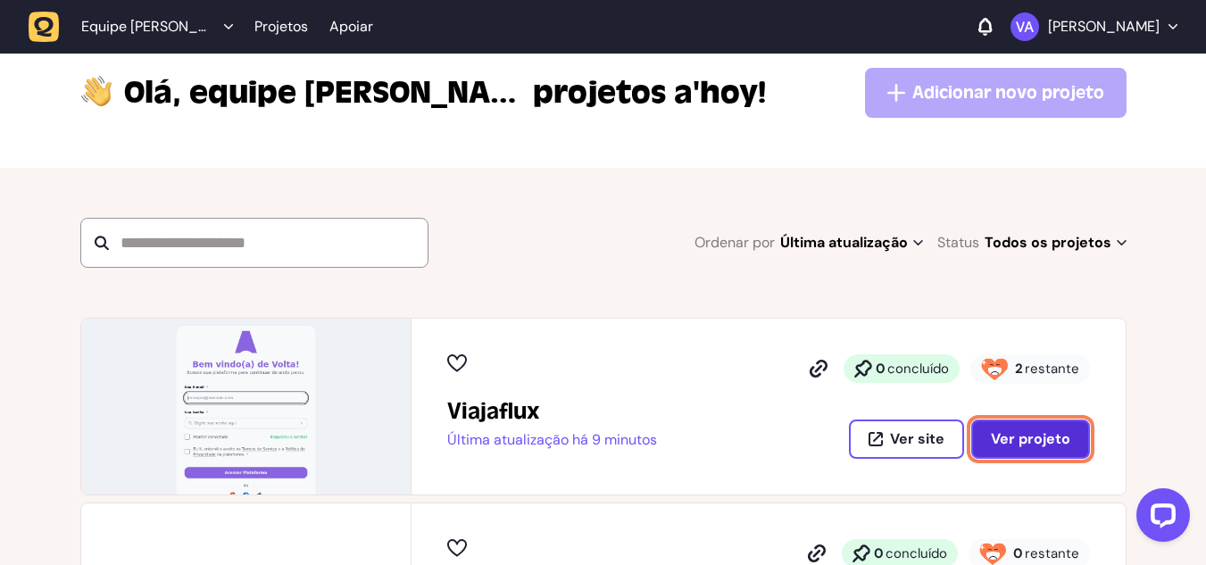
click at [1067, 429] on font "Ver projeto" at bounding box center [1030, 438] width 79 height 19
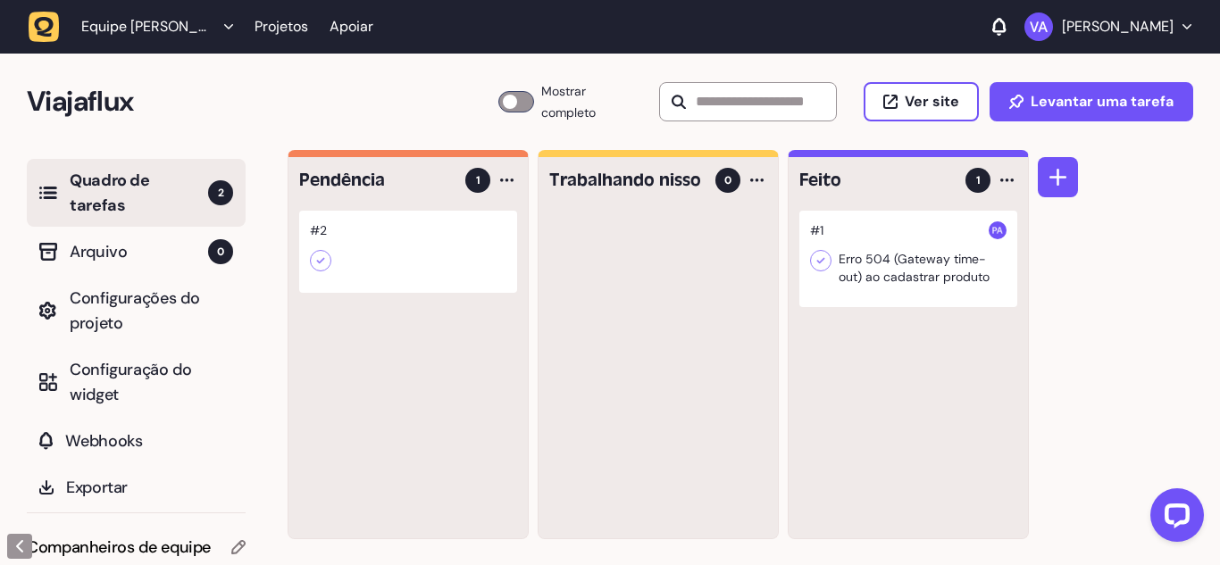
click at [88, 171] on span "Quadro de tarefas" at bounding box center [139, 193] width 138 height 50
click at [357, 211] on div at bounding box center [408, 252] width 218 height 82
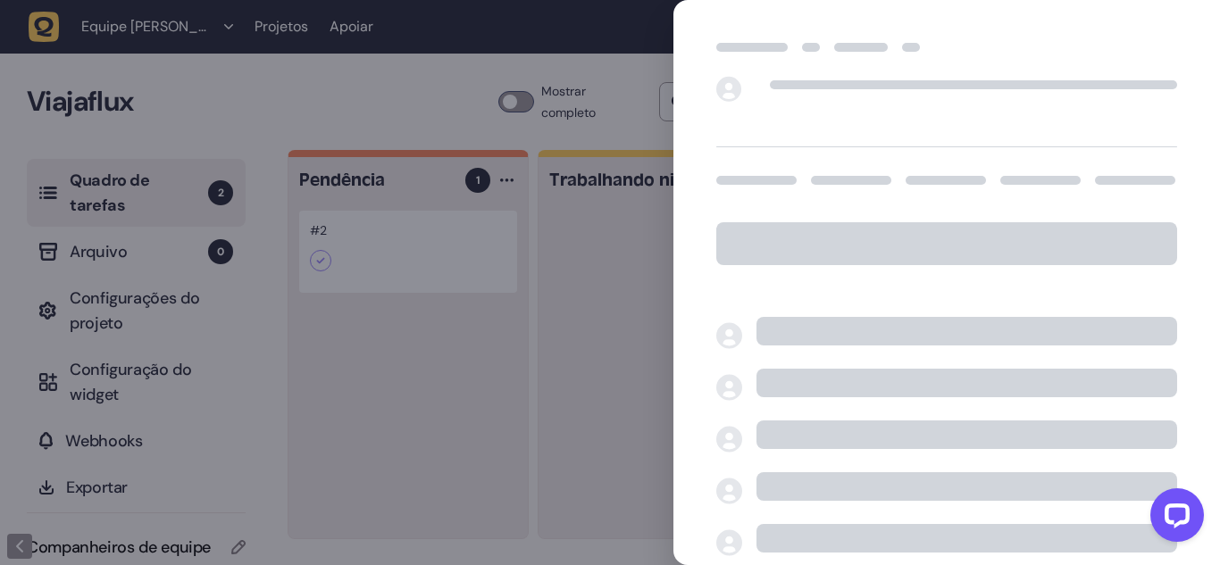
click at [357, 211] on div at bounding box center [610, 282] width 1220 height 565
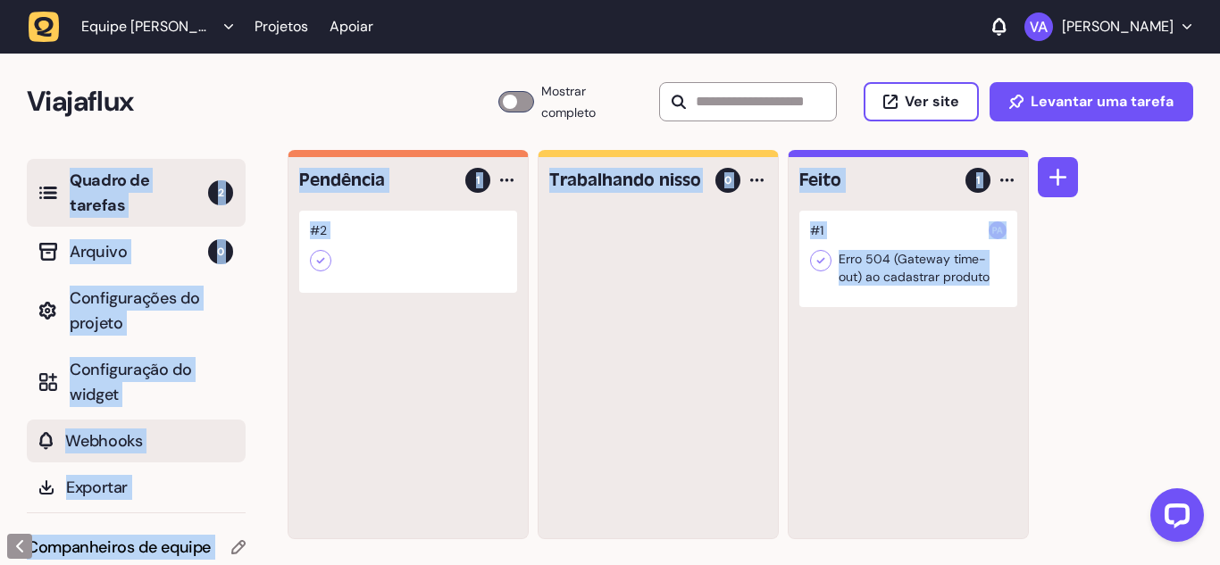
click at [86, 430] on font "Webhooks" at bounding box center [103, 440] width 77 height 21
